Goal: Task Accomplishment & Management: Use online tool/utility

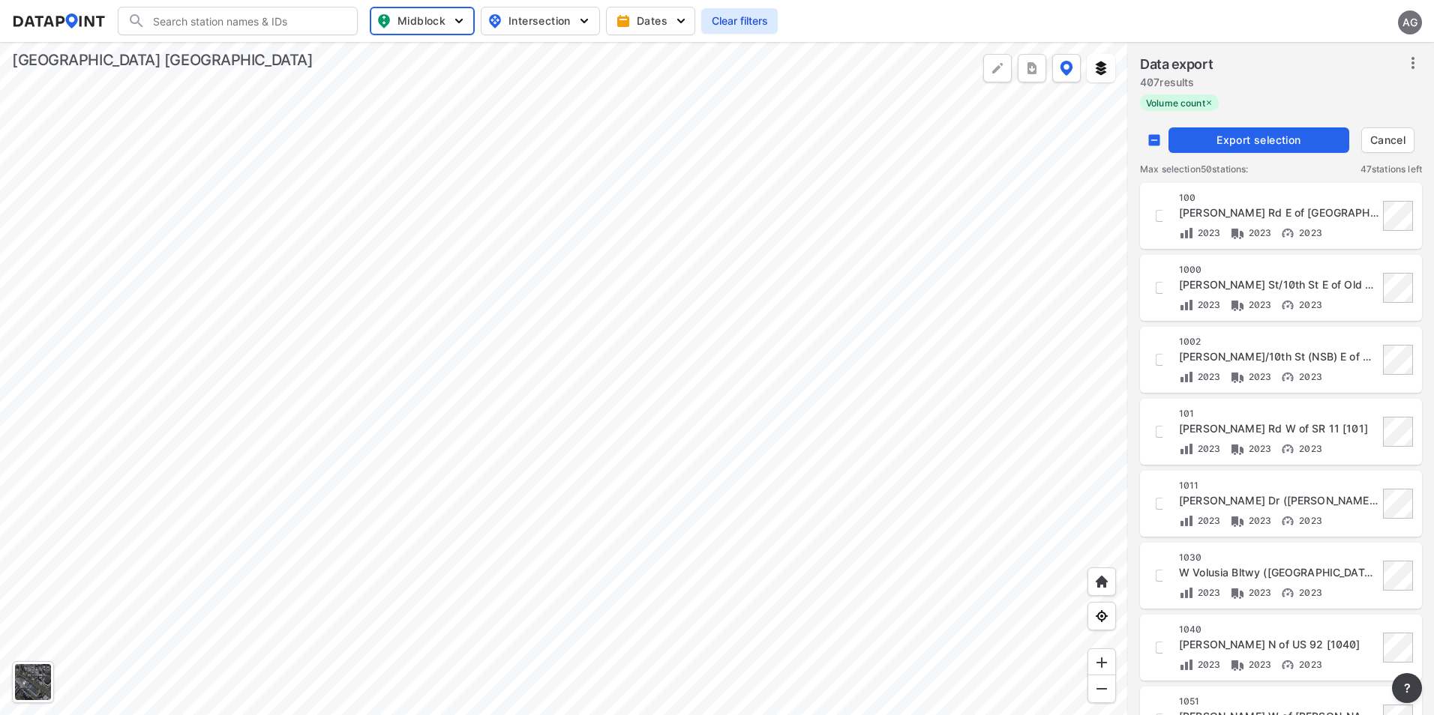
checkbox input "false"
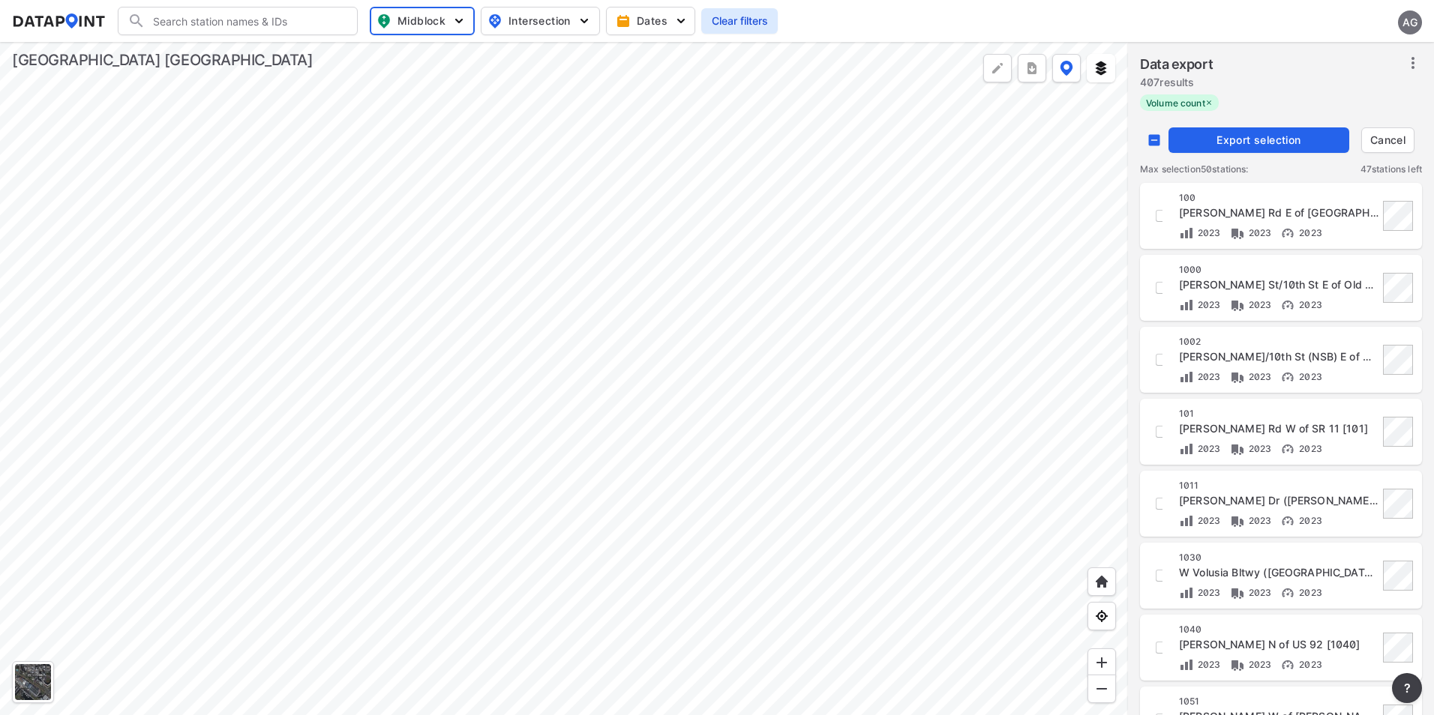
checkbox input "false"
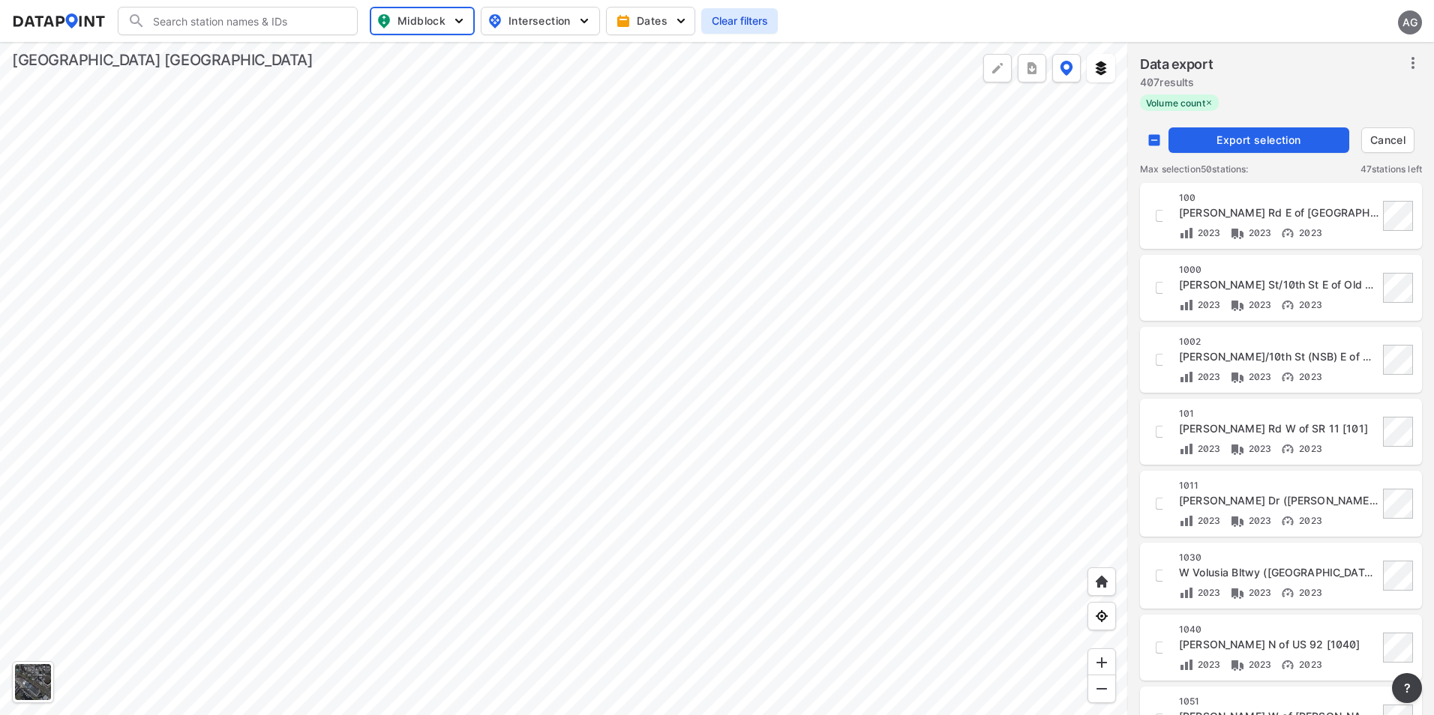
checkbox input "false"
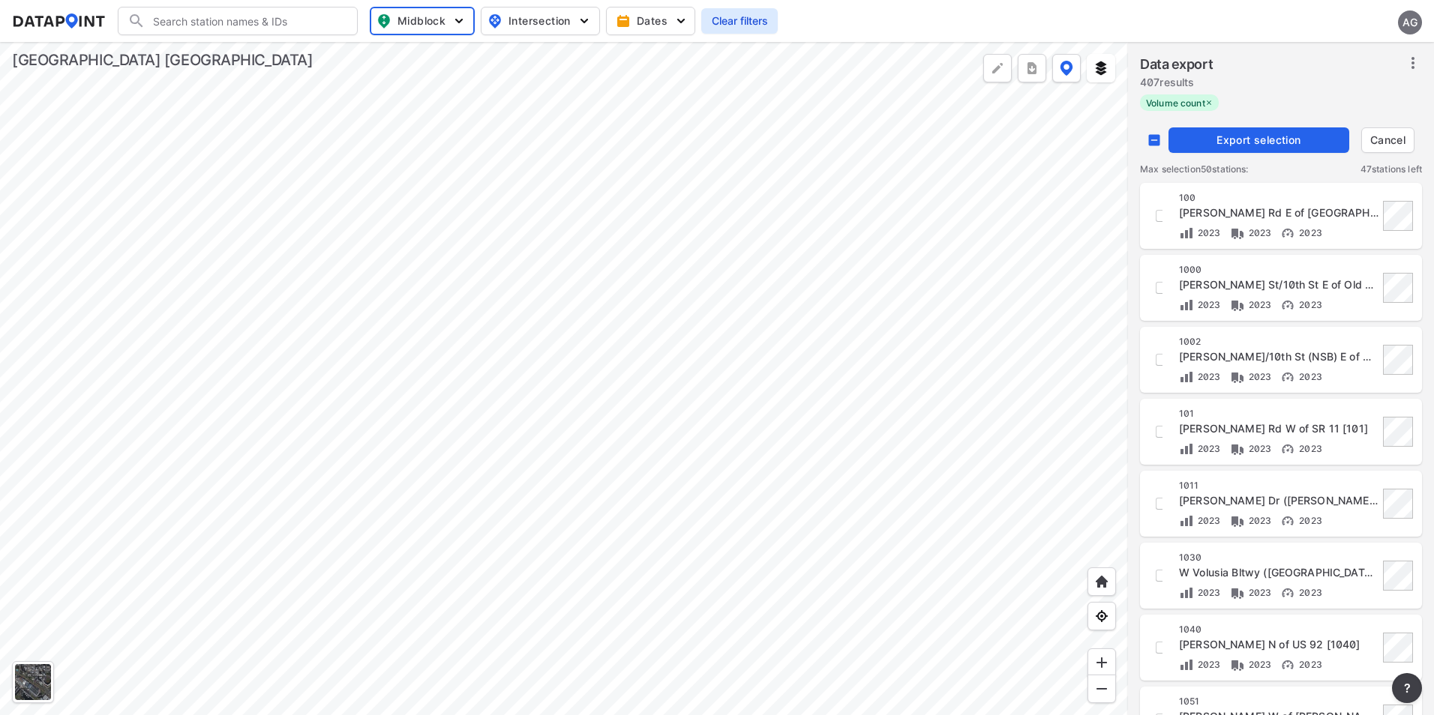
checkbox input "false"
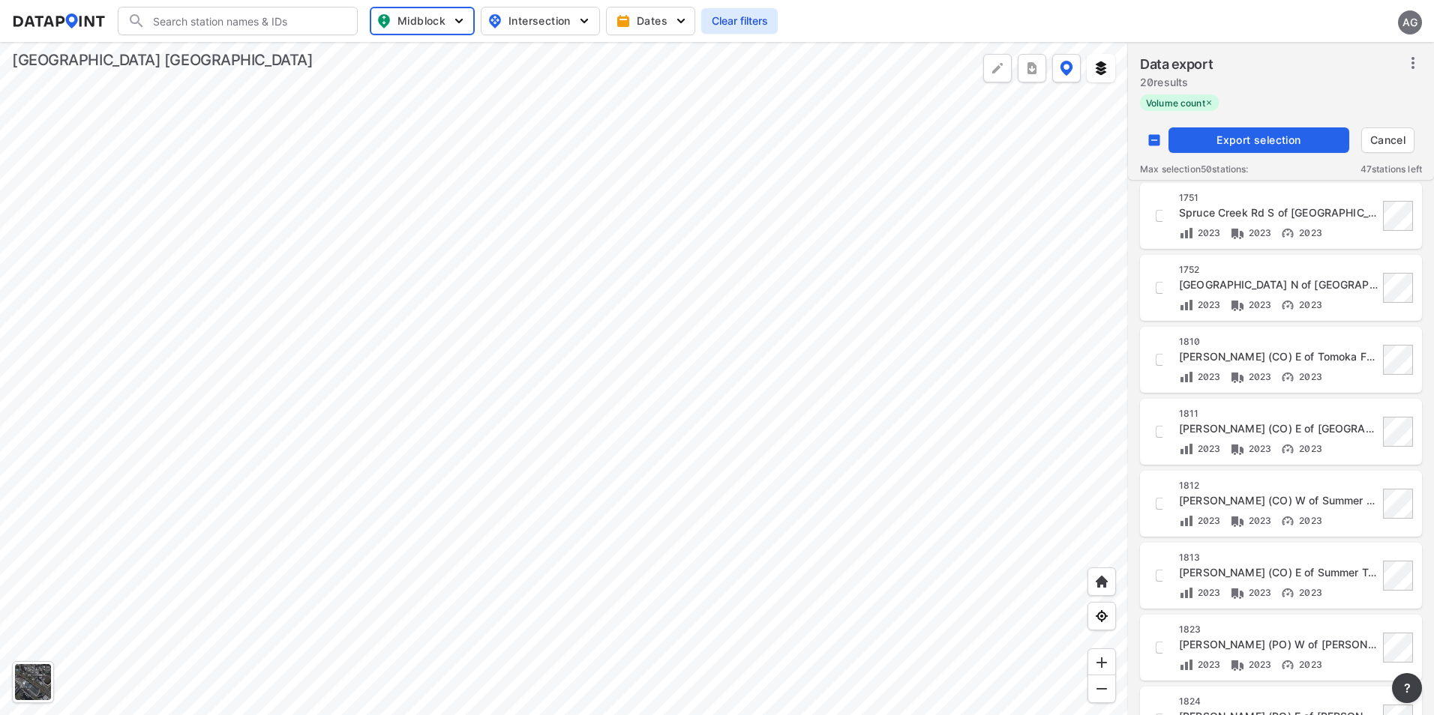
scroll to position [1, 0]
checkbox input "false"
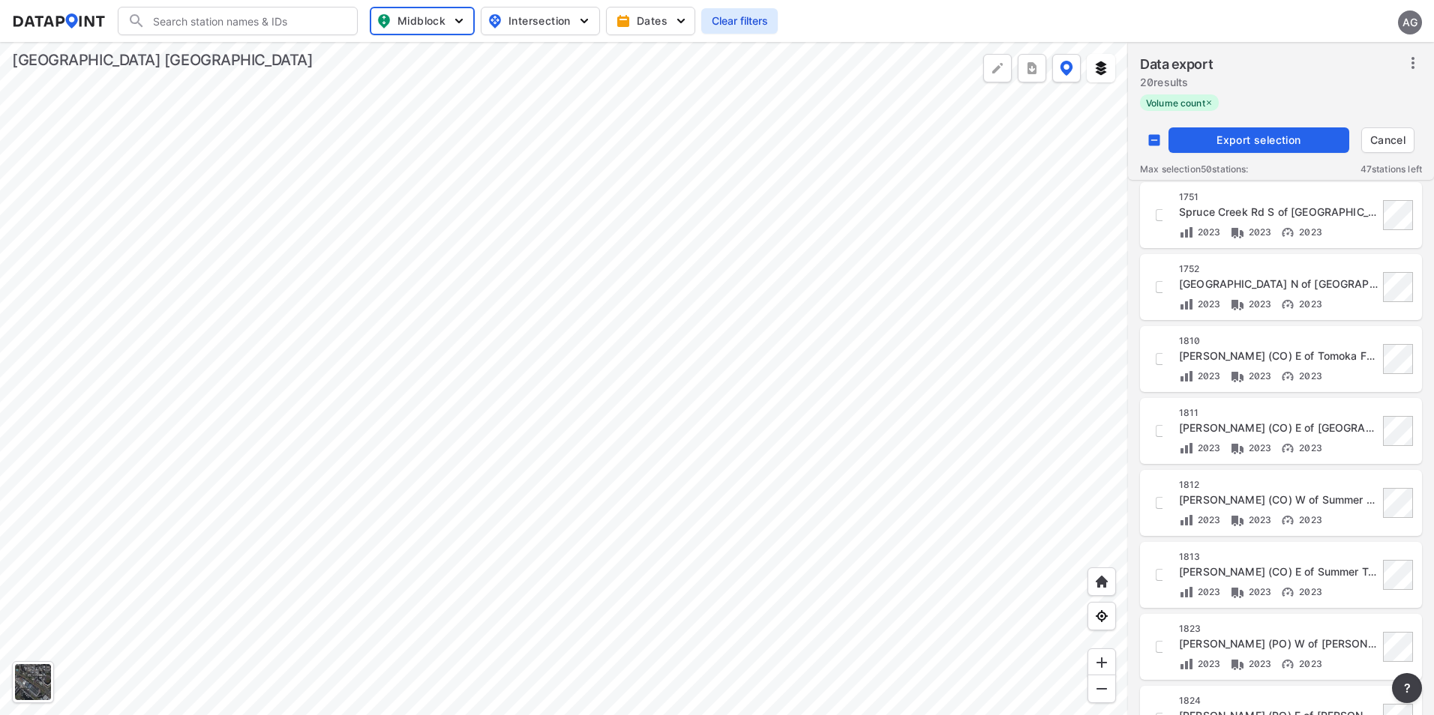
checkbox input "false"
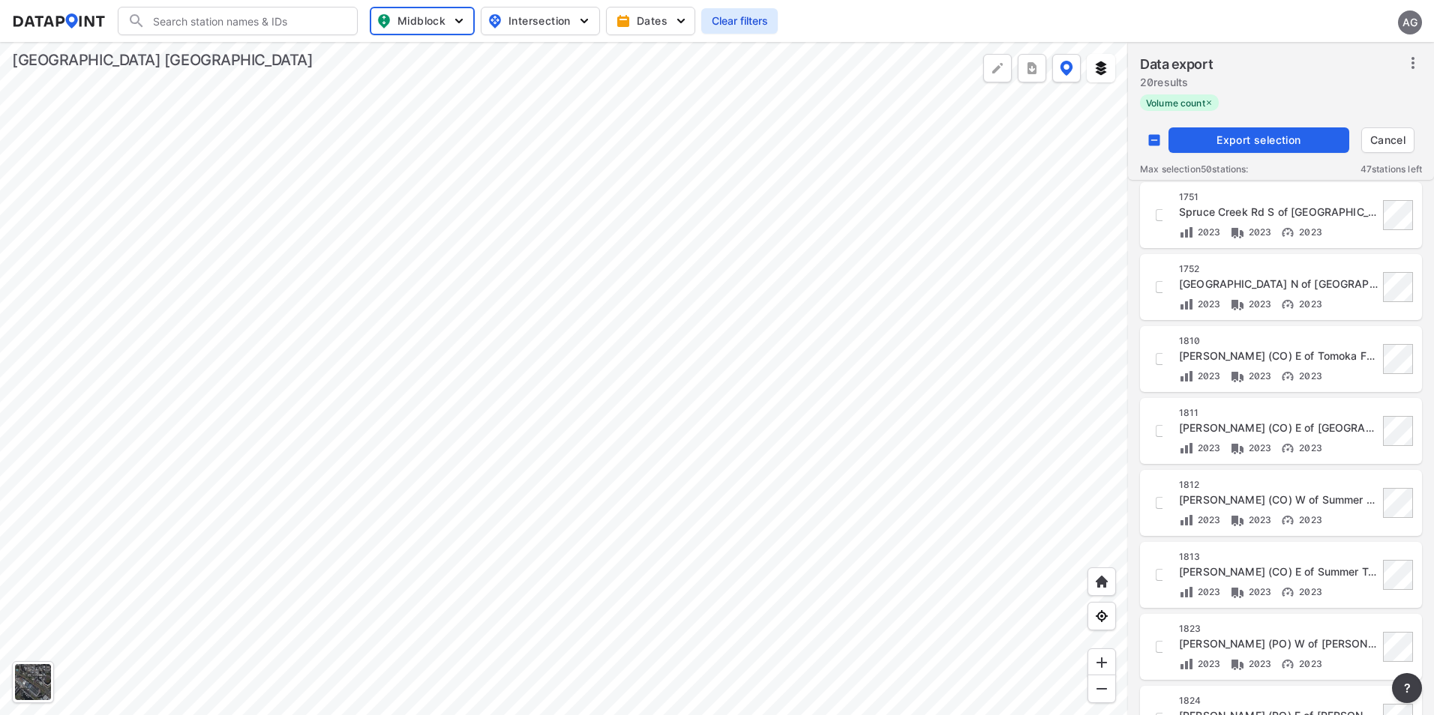
checkbox input "false"
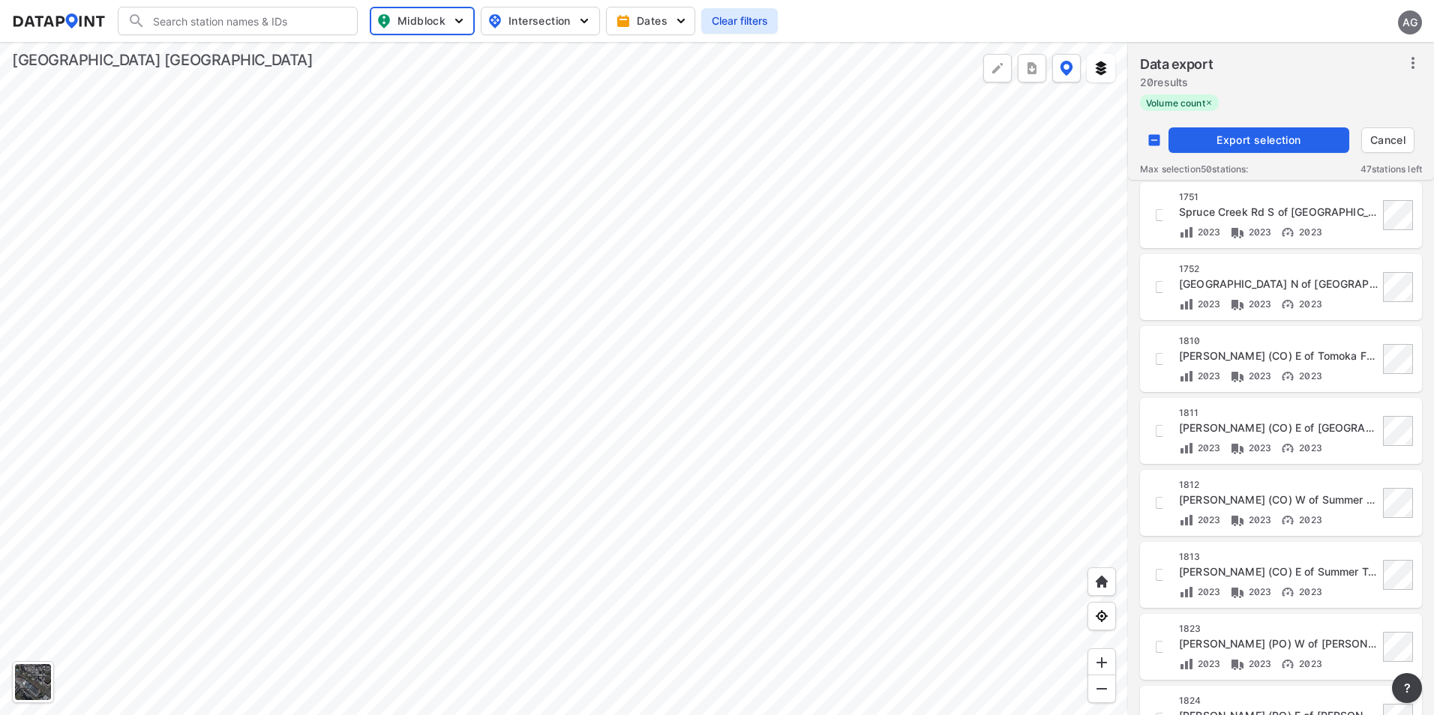
checkbox input "false"
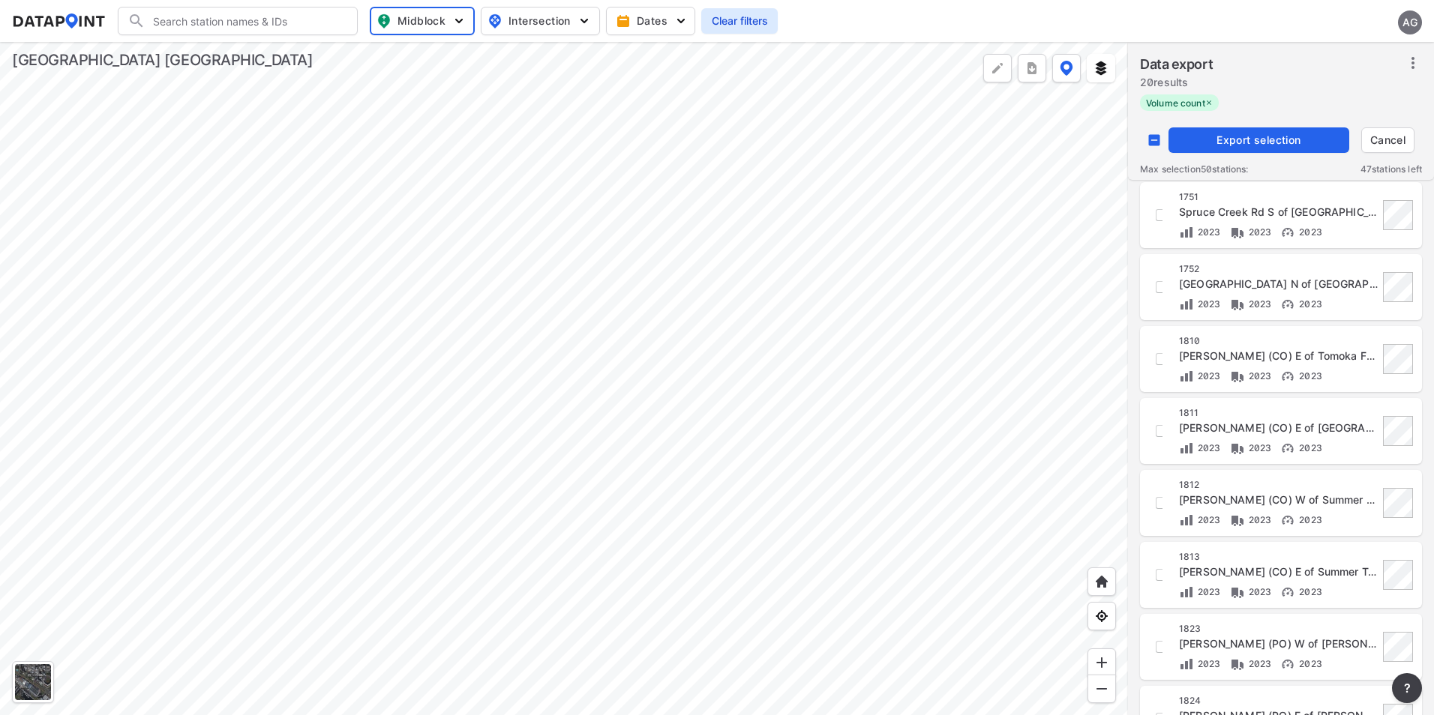
checkbox input "false"
